Goal: Task Accomplishment & Management: Use online tool/utility

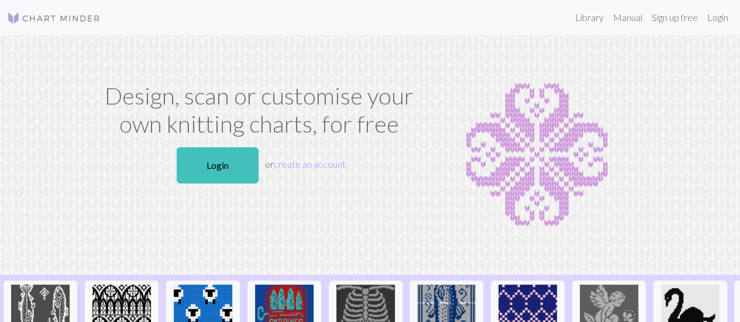
drag, startPoint x: 220, startPoint y: 166, endPoint x: 340, endPoint y: 187, distance: 122.3
click at [220, 166] on link "Login" at bounding box center [218, 165] width 82 height 36
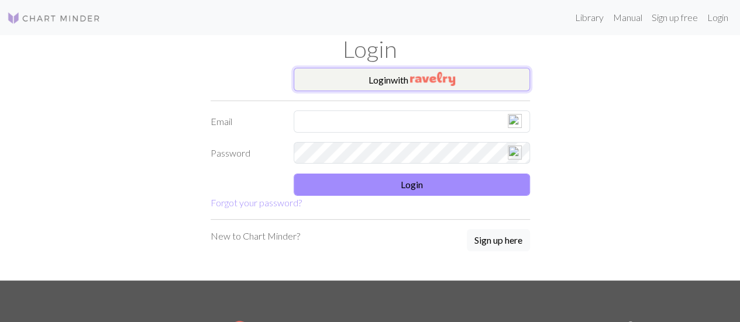
click at [448, 79] on img "button" at bounding box center [432, 79] width 45 height 14
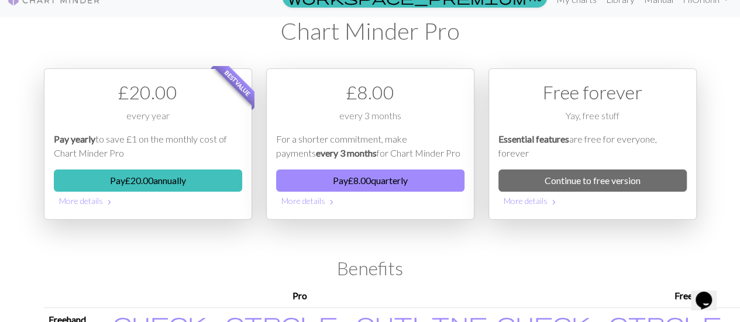
scroll to position [18, 0]
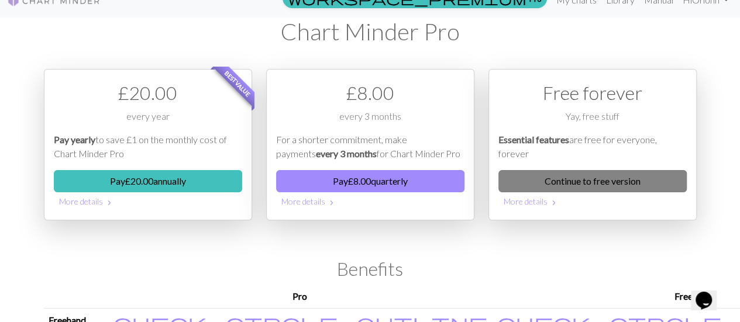
click at [586, 183] on link "Continue to free version" at bounding box center [592, 181] width 188 height 22
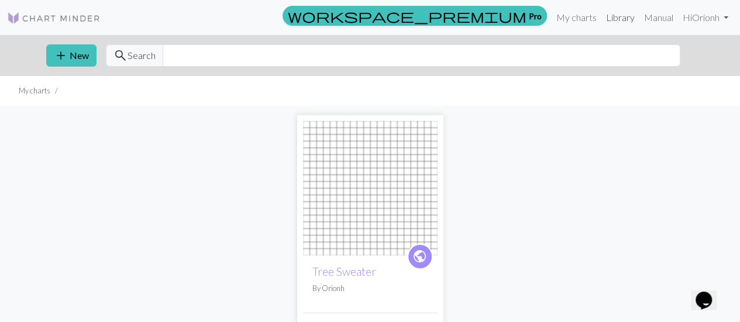
click at [625, 20] on link "Library" at bounding box center [620, 17] width 38 height 23
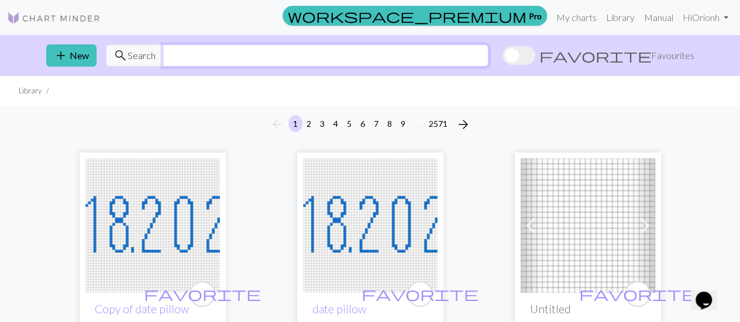
click at [257, 49] on input "text" at bounding box center [326, 55] width 326 height 22
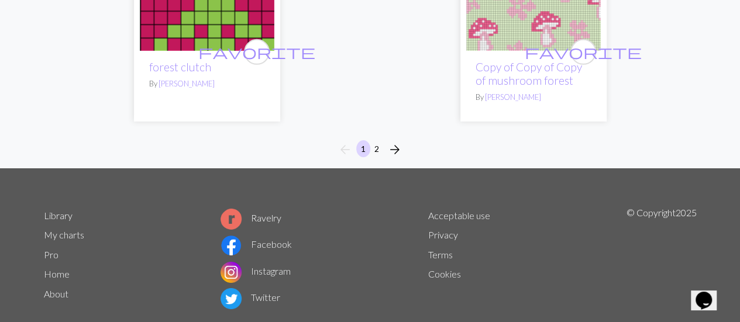
scroll to position [4025, 0]
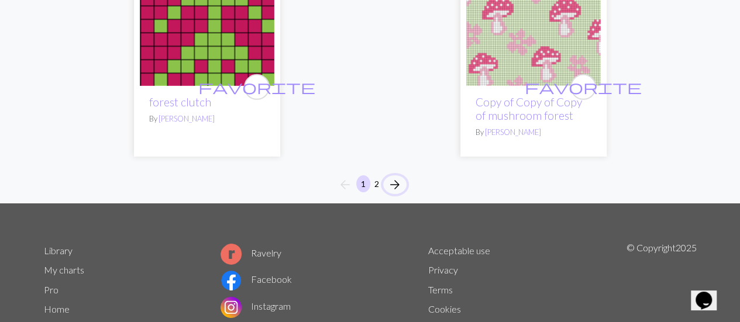
click at [391, 177] on span "arrow_forward" at bounding box center [395, 185] width 14 height 16
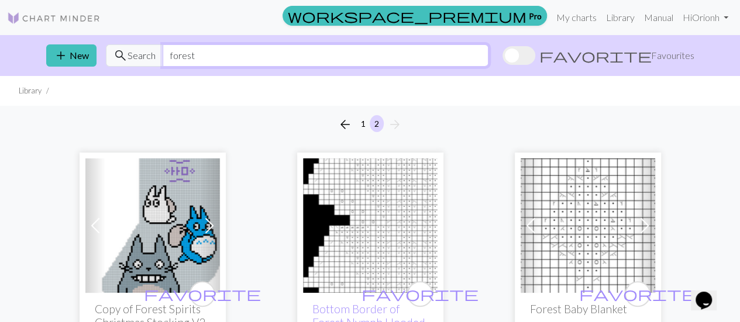
drag, startPoint x: 277, startPoint y: 60, endPoint x: 105, endPoint y: 65, distance: 171.4
click at [106, 65] on div "search Search forest" at bounding box center [297, 55] width 382 height 22
type input "tree"
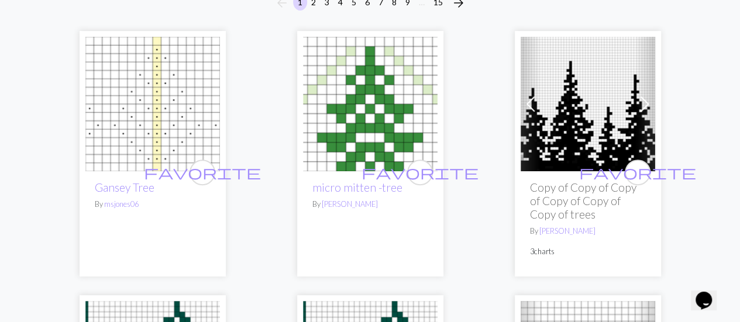
scroll to position [132, 0]
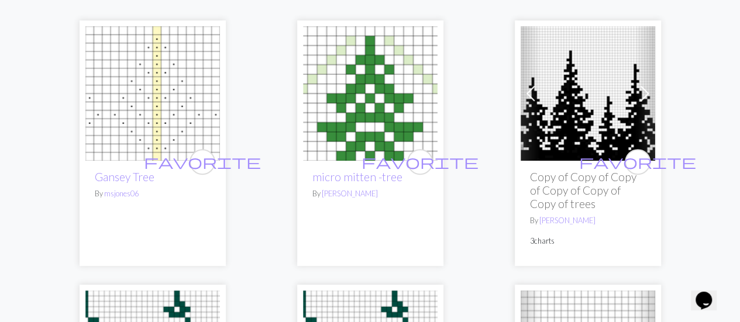
click at [564, 187] on h2 "Copy of Copy of Copy of Copy of Copy of Copy of trees" at bounding box center [588, 190] width 116 height 40
click at [573, 113] on img at bounding box center [588, 93] width 135 height 135
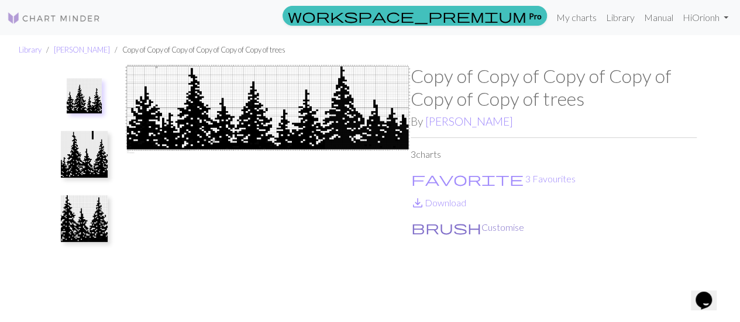
click at [452, 226] on button "brush Customise" at bounding box center [468, 227] width 114 height 15
drag, startPoint x: 449, startPoint y: 233, endPoint x: 402, endPoint y: 251, distance: 50.5
click at [402, 251] on img at bounding box center [268, 194] width 286 height 258
drag, startPoint x: 435, startPoint y: 228, endPoint x: 370, endPoint y: 216, distance: 65.9
click at [370, 216] on img at bounding box center [268, 194] width 286 height 258
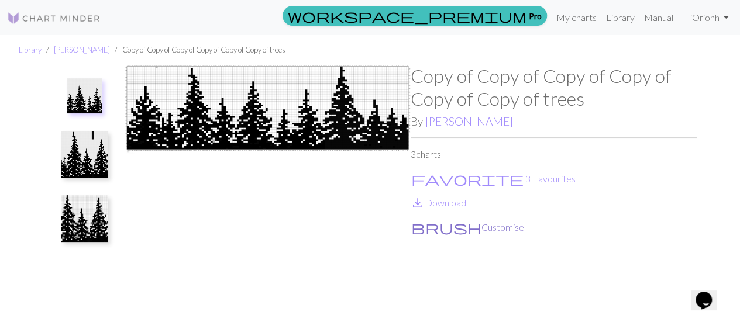
click at [449, 226] on button "brush Customise" at bounding box center [468, 227] width 114 height 15
click at [585, 18] on link "My charts" at bounding box center [577, 17] width 50 height 23
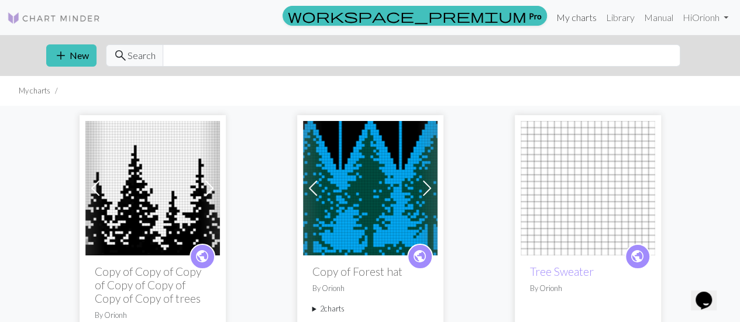
scroll to position [67, 0]
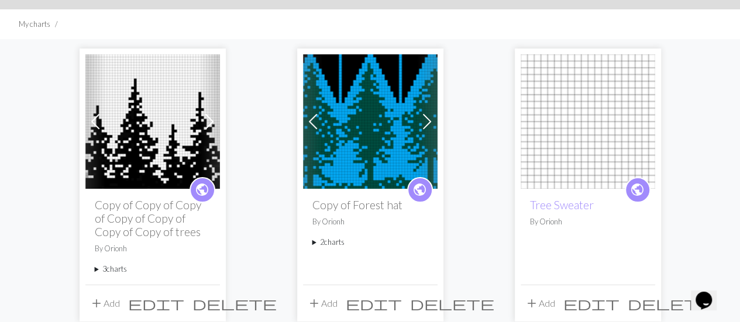
click at [593, 140] on img at bounding box center [588, 121] width 135 height 135
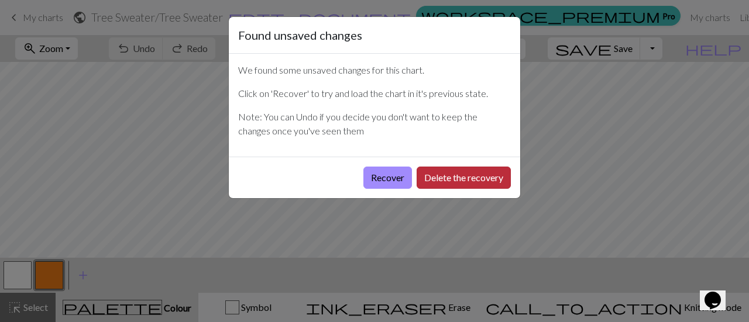
click at [456, 183] on button "Delete the recovery" at bounding box center [463, 178] width 94 height 22
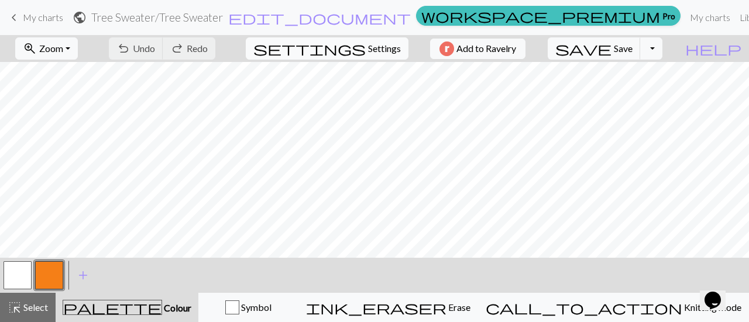
click at [368, 42] on span "Settings" at bounding box center [384, 49] width 33 height 14
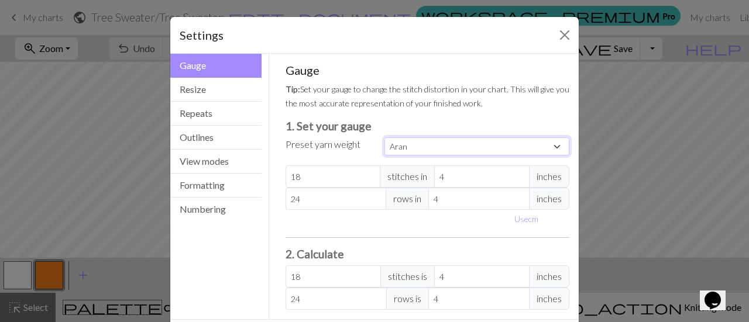
click at [402, 148] on select "Custom Square Lace Light Fingering Fingering Sport Double knit Worsted Aran Bul…" at bounding box center [476, 146] width 185 height 18
select select "worsted"
click at [384, 137] on select "Custom Square Lace Light Fingering Fingering Sport Double knit Worsted Aran Bul…" at bounding box center [476, 146] width 185 height 18
type input "20"
type input "26"
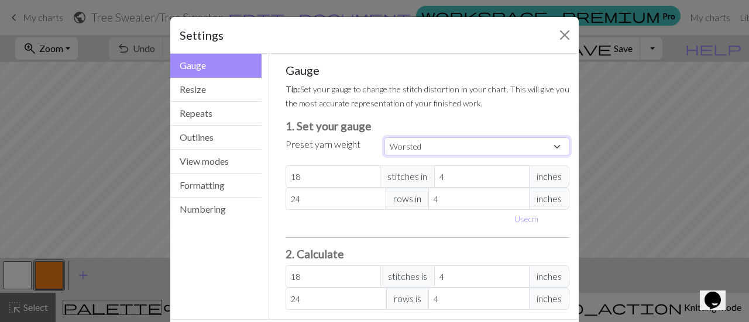
type input "20"
type input "26"
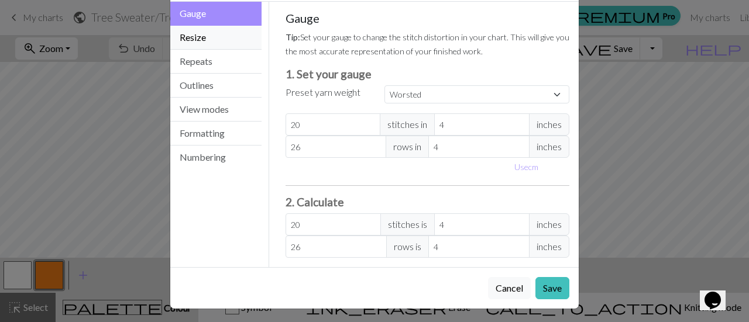
click at [208, 39] on button "Resize" at bounding box center [215, 38] width 91 height 24
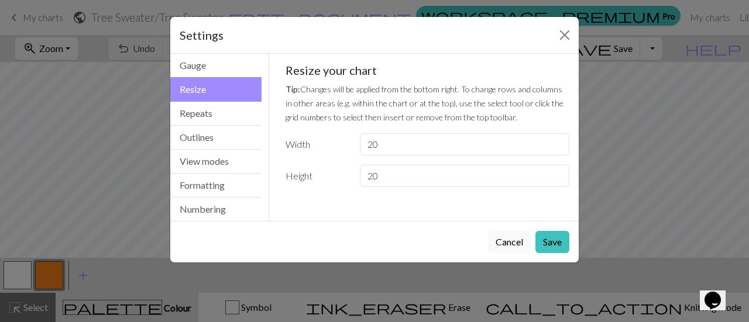
scroll to position [0, 0]
click at [419, 149] on input "20" at bounding box center [464, 144] width 209 height 22
type input "2"
type input "100"
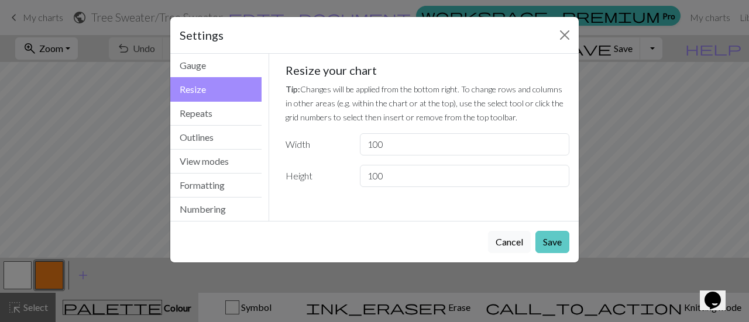
click at [554, 242] on button "Save" at bounding box center [552, 242] width 34 height 22
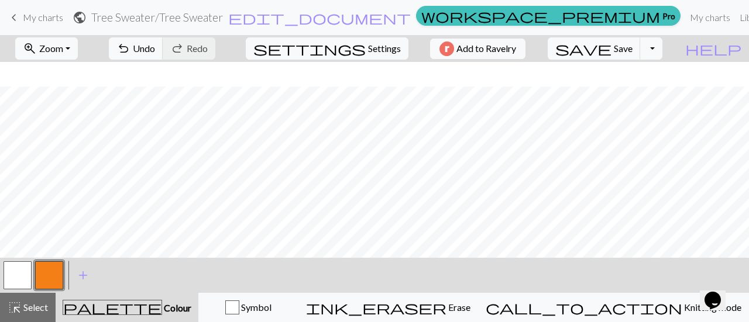
scroll to position [1035, 0]
click at [155, 48] on span "Undo" at bounding box center [144, 48] width 22 height 11
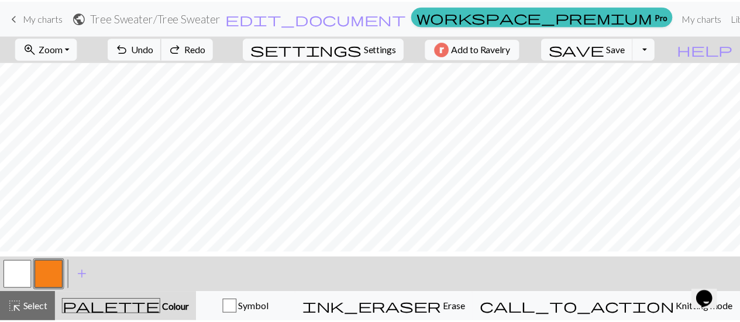
scroll to position [334, 0]
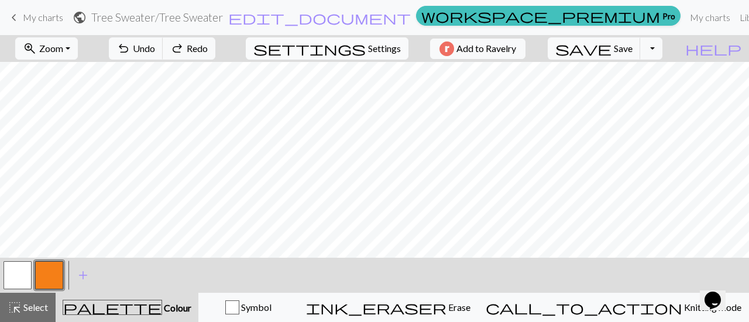
click at [370, 42] on span "Settings" at bounding box center [384, 49] width 33 height 14
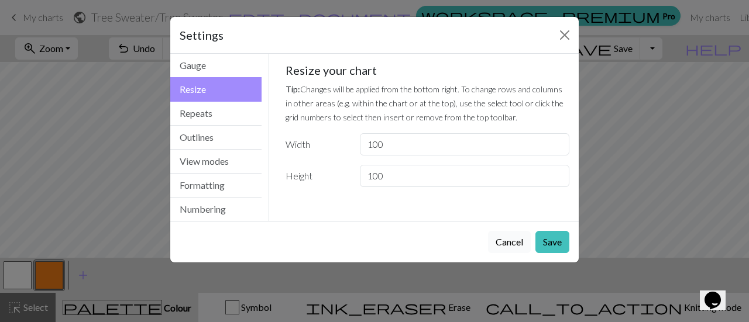
click at [516, 231] on button "Cancel" at bounding box center [509, 242] width 43 height 22
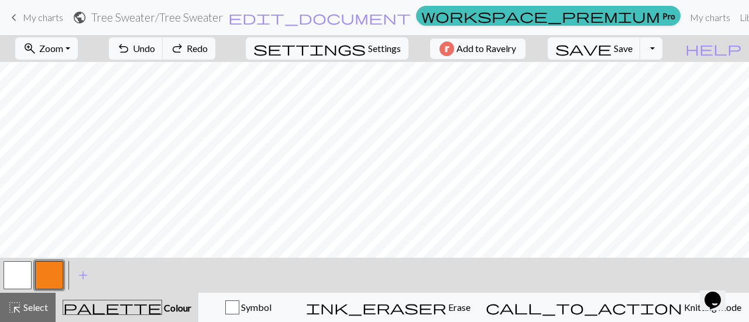
click at [13, 16] on span "keyboard_arrow_left" at bounding box center [14, 17] width 14 height 16
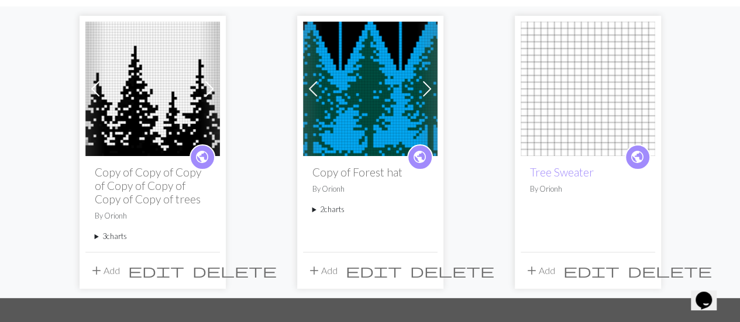
scroll to position [112, 0]
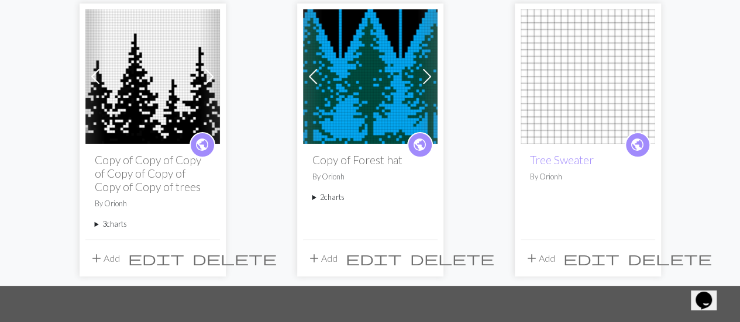
click at [432, 251] on span "delete" at bounding box center [452, 258] width 84 height 16
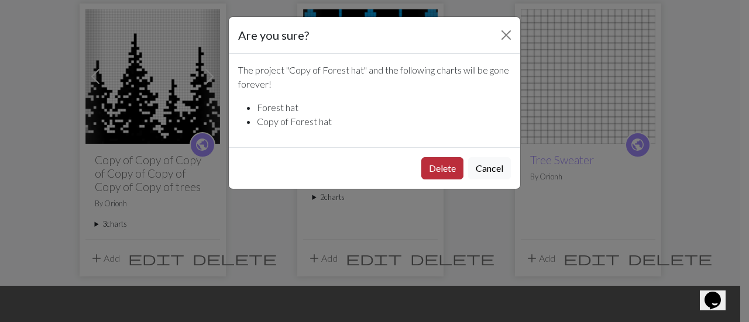
click at [439, 173] on button "Delete" at bounding box center [442, 168] width 42 height 22
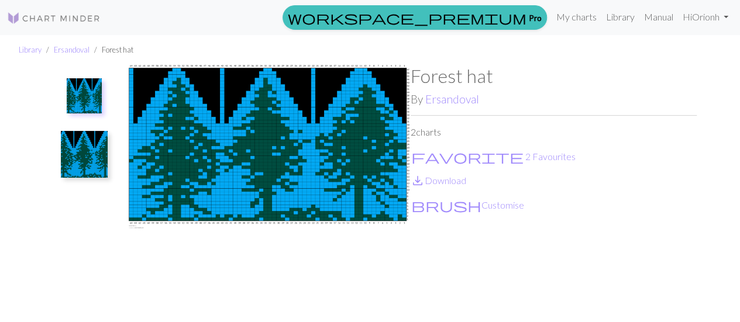
click at [89, 149] on img at bounding box center [84, 154] width 47 height 47
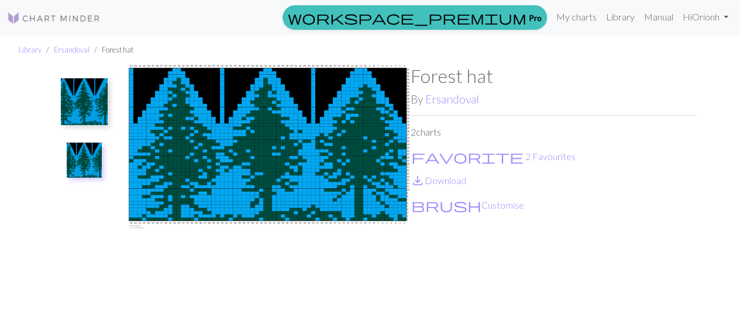
click at [83, 93] on img at bounding box center [84, 101] width 47 height 47
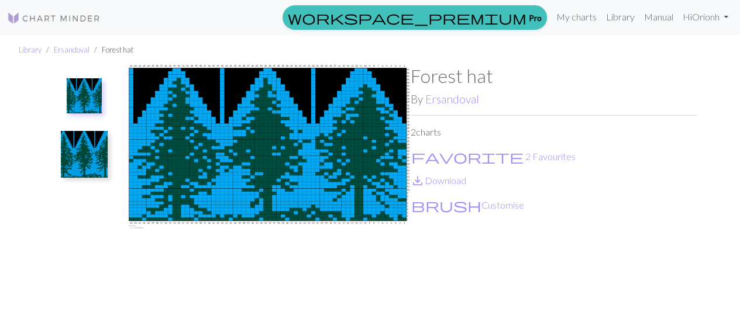
click at [82, 133] on img at bounding box center [84, 154] width 47 height 47
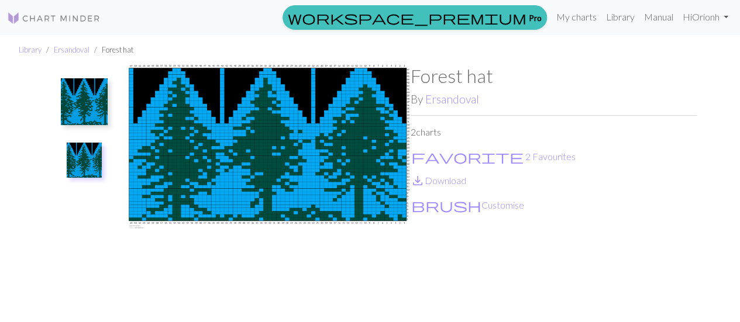
click at [353, 163] on img at bounding box center [268, 194] width 286 height 258
click at [434, 202] on button "brush Customise" at bounding box center [468, 205] width 114 height 15
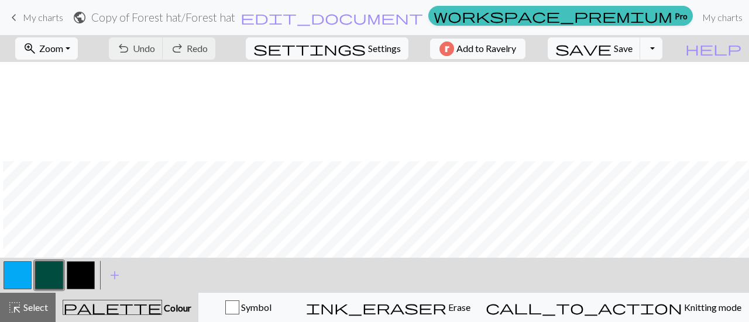
scroll to position [99, 3]
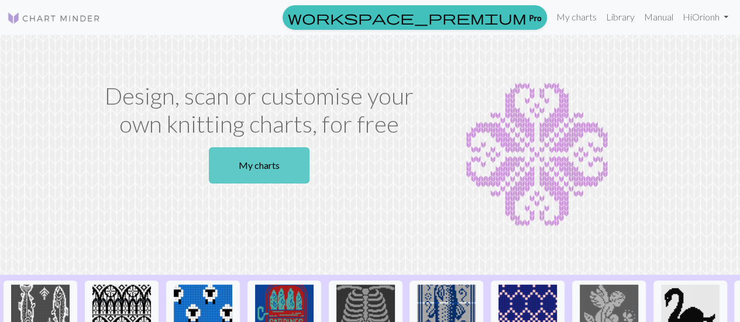
click at [237, 175] on link "My charts" at bounding box center [259, 165] width 101 height 36
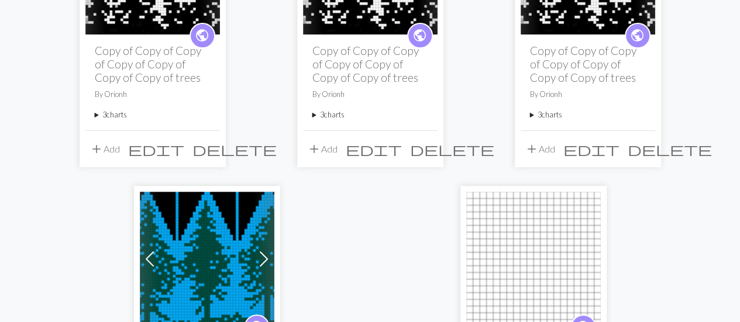
scroll to position [241, 0]
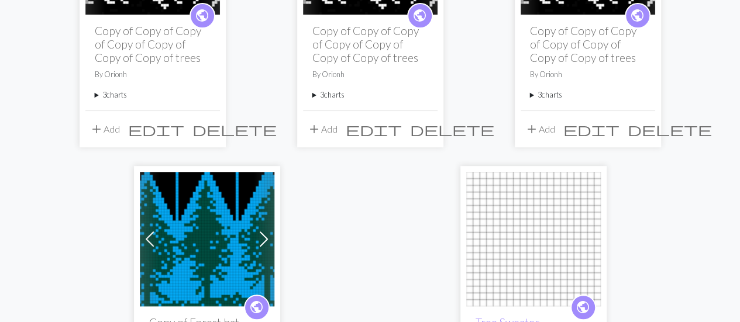
click at [428, 126] on span "delete" at bounding box center [452, 129] width 84 height 16
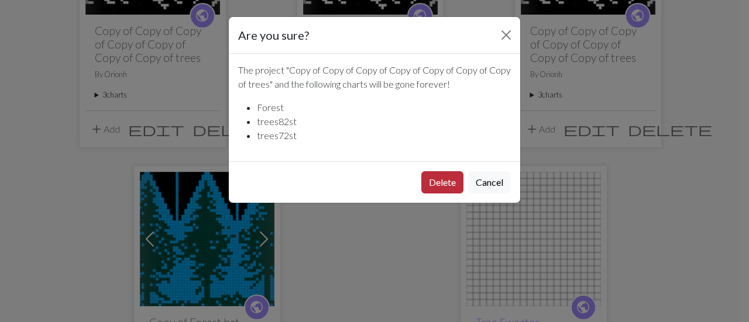
click at [444, 173] on button "Delete" at bounding box center [442, 182] width 42 height 22
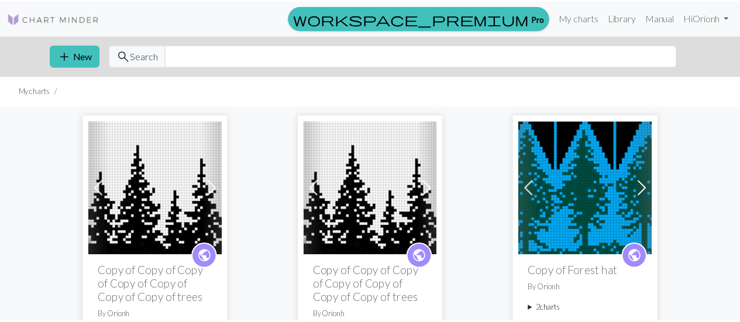
scroll to position [241, 0]
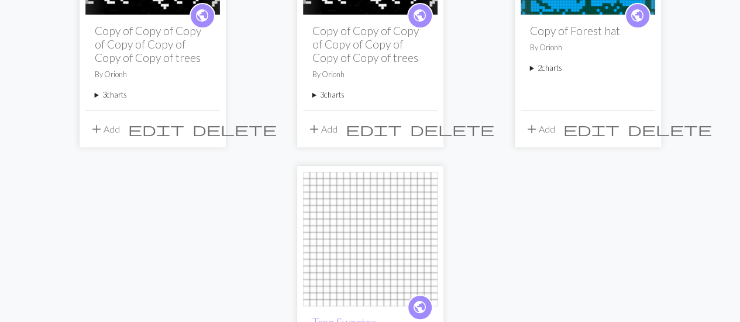
click at [208, 128] on span "delete" at bounding box center [234, 129] width 84 height 16
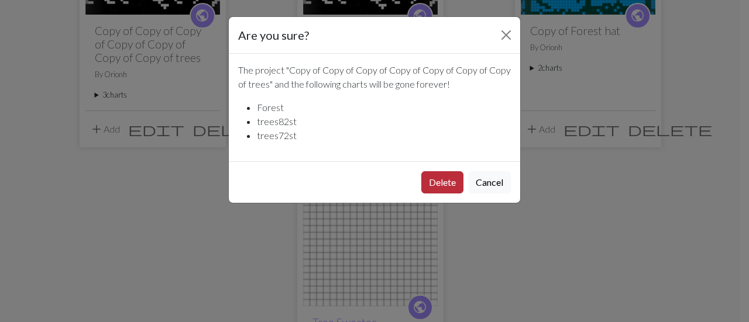
click at [435, 183] on button "Delete" at bounding box center [442, 182] width 42 height 22
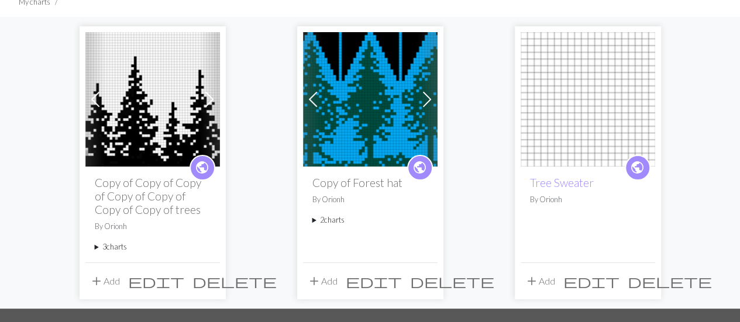
scroll to position [87, 0]
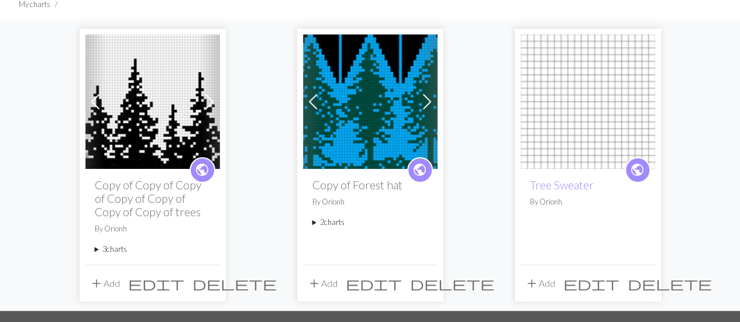
click at [139, 118] on img at bounding box center [152, 102] width 135 height 135
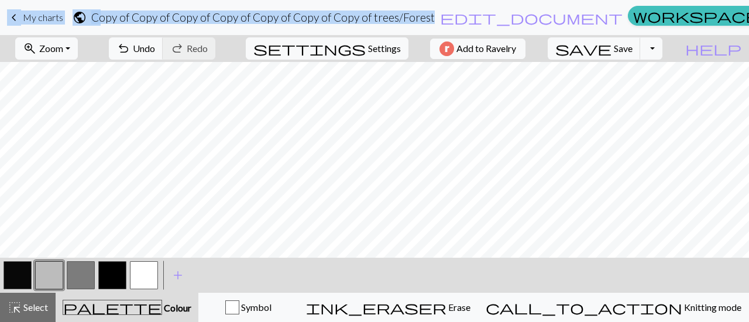
click at [143, 268] on button "button" at bounding box center [144, 275] width 28 height 28
click at [372, 51] on span "Settings" at bounding box center [384, 49] width 33 height 14
select select "aran"
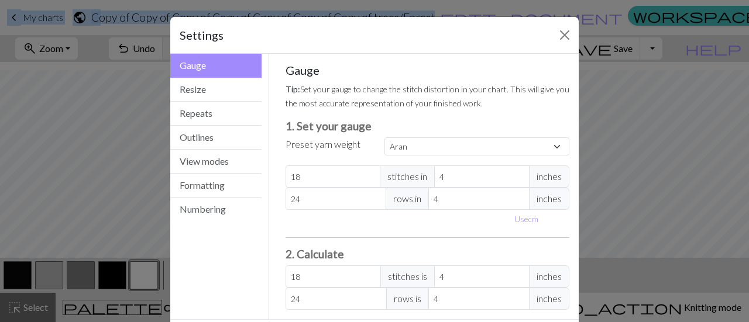
click at [429, 68] on h5 "Gauge" at bounding box center [427, 70] width 284 height 14
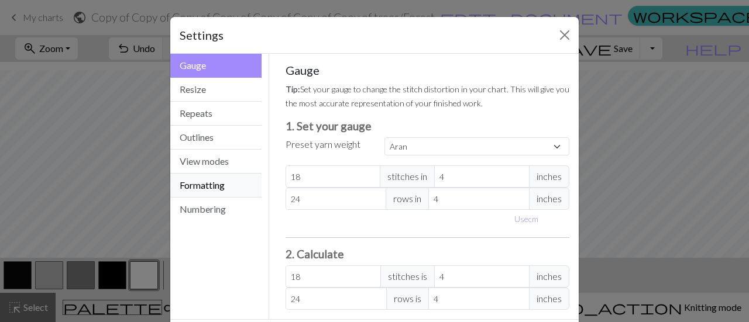
click at [220, 191] on button "Formatting" at bounding box center [215, 186] width 91 height 24
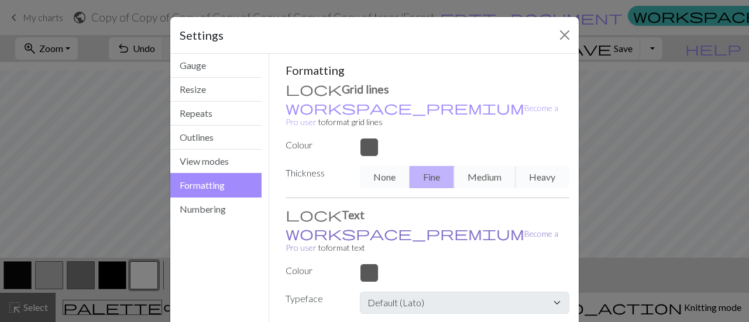
scroll to position [1, 0]
click at [222, 158] on button "View modes" at bounding box center [215, 161] width 91 height 24
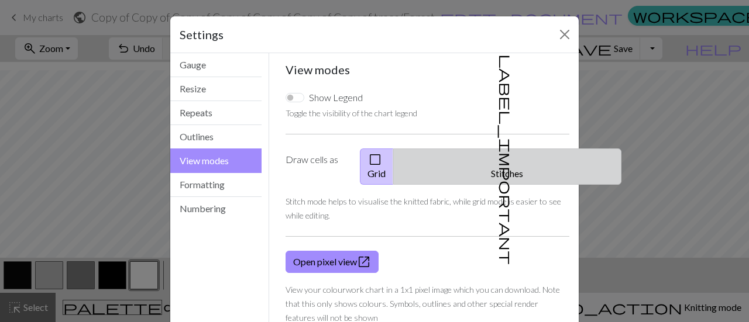
click at [511, 163] on button "label_important Stitches" at bounding box center [507, 167] width 228 height 36
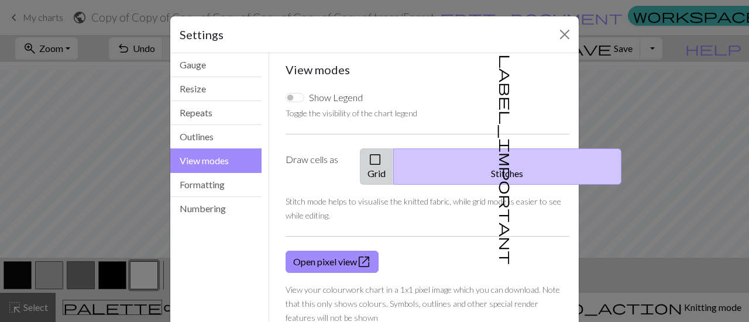
click at [394, 155] on button "check_box_outline_blank Grid" at bounding box center [377, 167] width 34 height 36
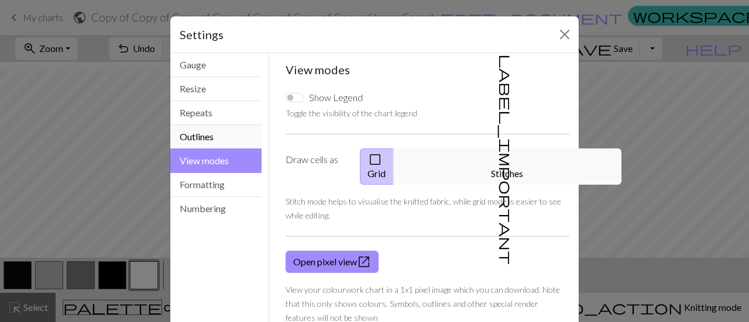
click at [222, 130] on button "Outlines" at bounding box center [215, 137] width 91 height 24
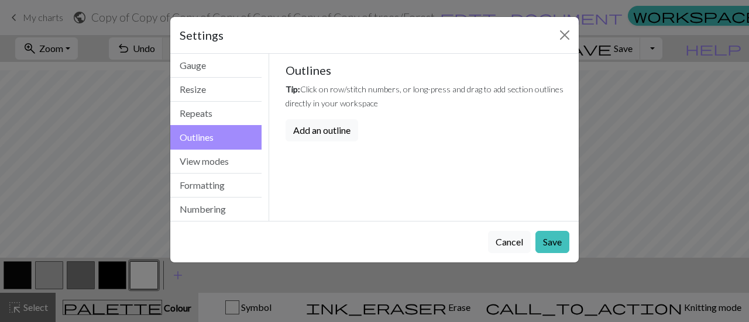
scroll to position [0, 0]
click at [216, 109] on button "Repeats" at bounding box center [215, 114] width 91 height 24
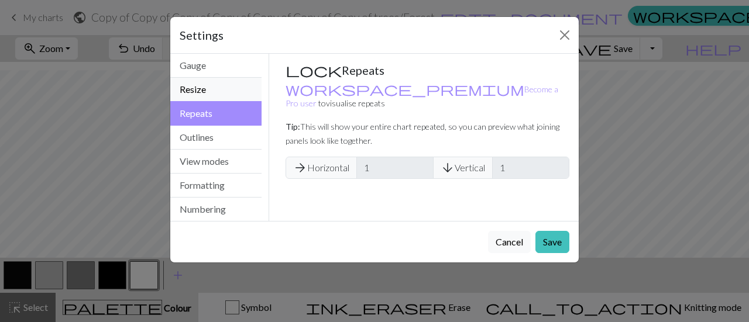
click at [206, 86] on button "Resize" at bounding box center [215, 90] width 91 height 24
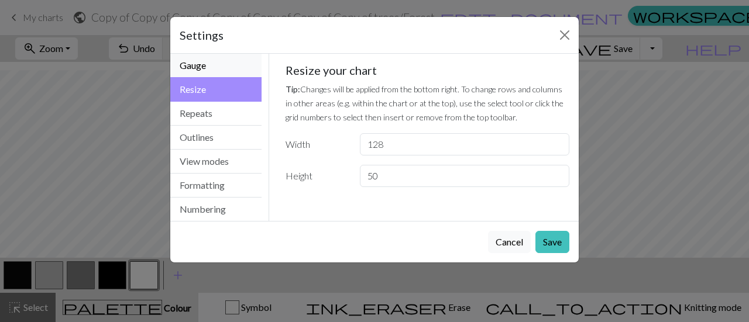
click at [210, 71] on button "Gauge" at bounding box center [215, 66] width 91 height 24
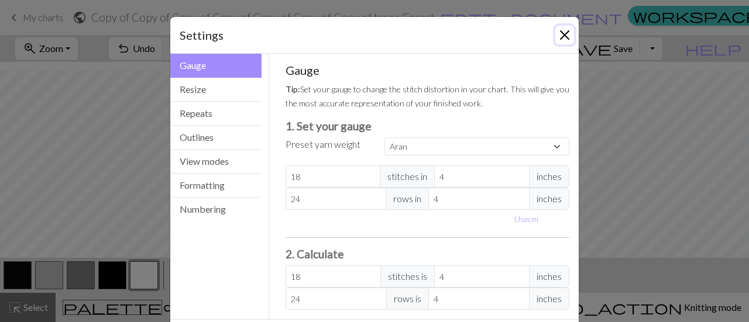
click at [563, 37] on button "Close" at bounding box center [564, 35] width 19 height 19
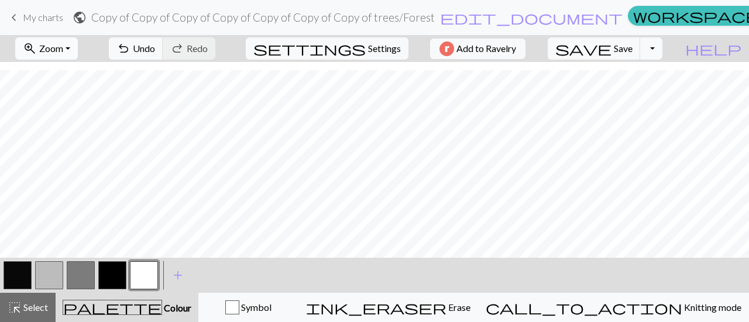
click at [63, 47] on span "Zoom" at bounding box center [51, 48] width 24 height 11
click at [75, 142] on button "50%" at bounding box center [62, 139] width 92 height 19
click at [63, 45] on span "Zoom" at bounding box center [51, 48] width 24 height 11
click at [94, 73] on button "Fit all" at bounding box center [62, 73] width 92 height 19
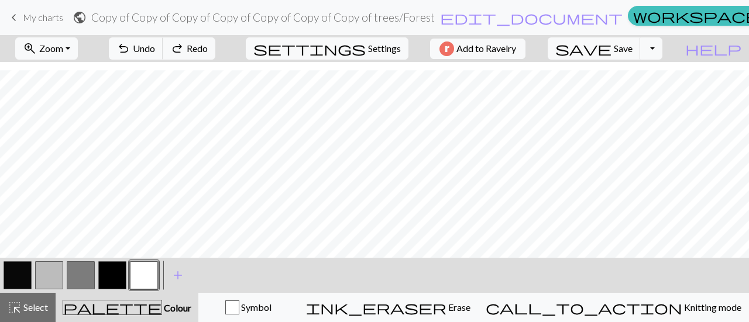
click at [588, 51] on div "zoom_in Zoom Zoom Fit all Fit width Fit height 50% 100% 150% 200% undo Undo Und…" at bounding box center [338, 48] width 677 height 27
click at [41, 298] on button "highlight_alt Select Select" at bounding box center [28, 307] width 56 height 29
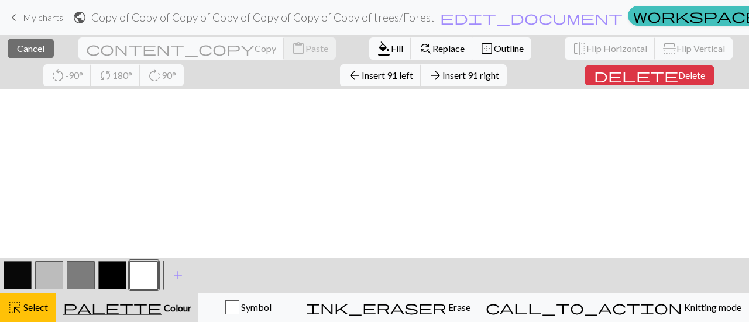
scroll to position [172, 0]
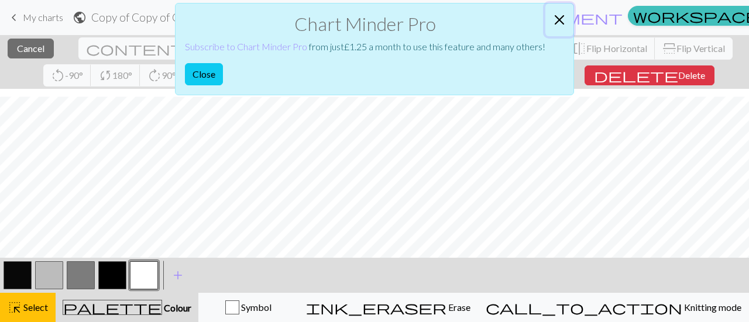
click at [553, 18] on button "Close" at bounding box center [559, 20] width 28 height 33
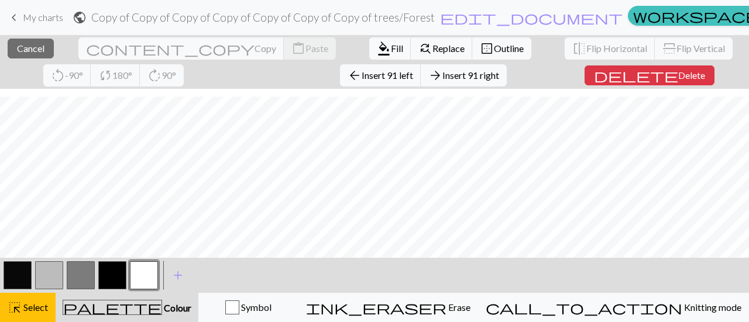
click at [452, 80] on div "close Cancel content_copy Copy content_paste Paste format_color_fill Fill find_…" at bounding box center [374, 62] width 749 height 54
click at [691, 70] on div "close Cancel content_copy Copy content_paste Paste format_color_fill Fill find_…" at bounding box center [374, 62] width 749 height 54
click at [162, 305] on span "Colour" at bounding box center [176, 307] width 29 height 11
click at [19, 311] on span "highlight_alt" at bounding box center [15, 307] width 14 height 16
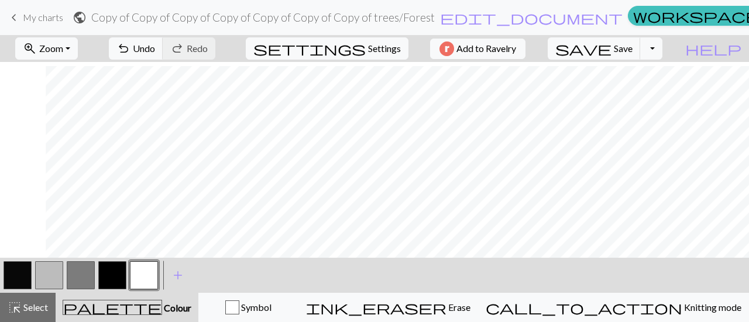
scroll to position [142, 303]
click at [8, 13] on span "keyboard_arrow_left" at bounding box center [14, 17] width 14 height 16
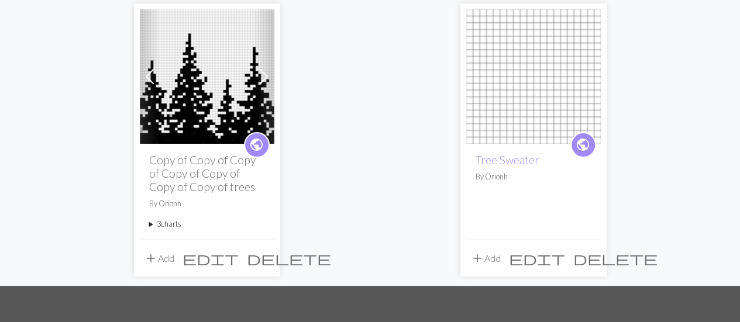
scroll to position [109, 0]
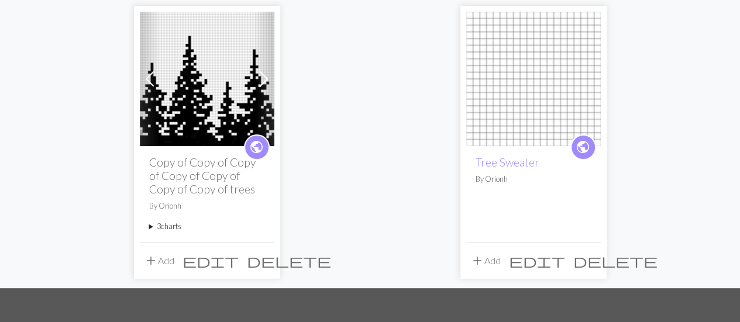
click at [521, 94] on img at bounding box center [533, 79] width 135 height 135
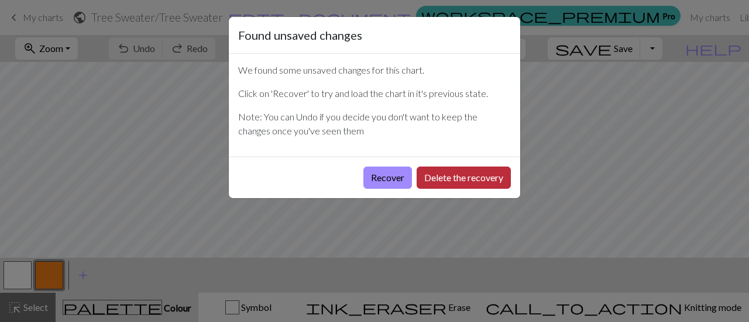
click at [437, 177] on button "Delete the recovery" at bounding box center [463, 178] width 94 height 22
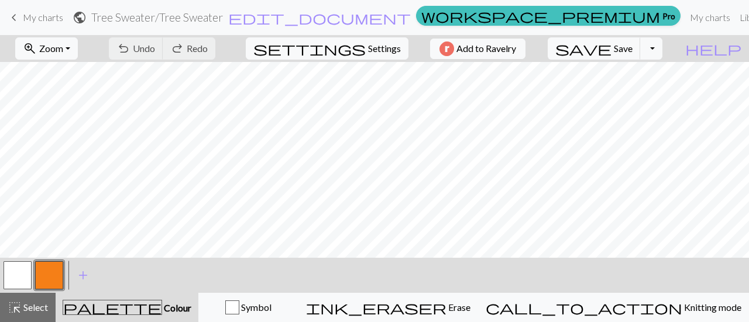
click at [375, 60] on div "settings Settings" at bounding box center [327, 48] width 180 height 27
click at [375, 53] on span "Settings" at bounding box center [384, 49] width 33 height 14
select select "aran"
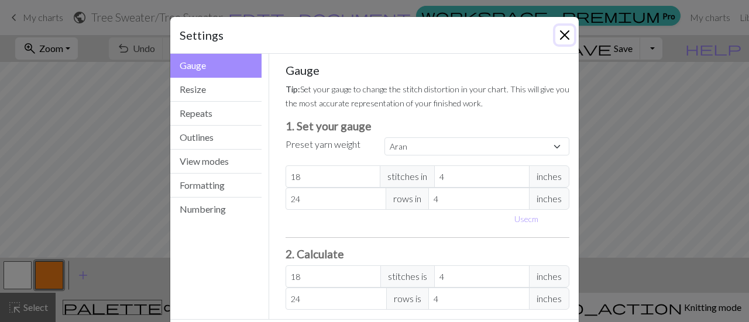
click at [555, 36] on button "Close" at bounding box center [564, 35] width 19 height 19
